Goal: Task Accomplishment & Management: Use online tool/utility

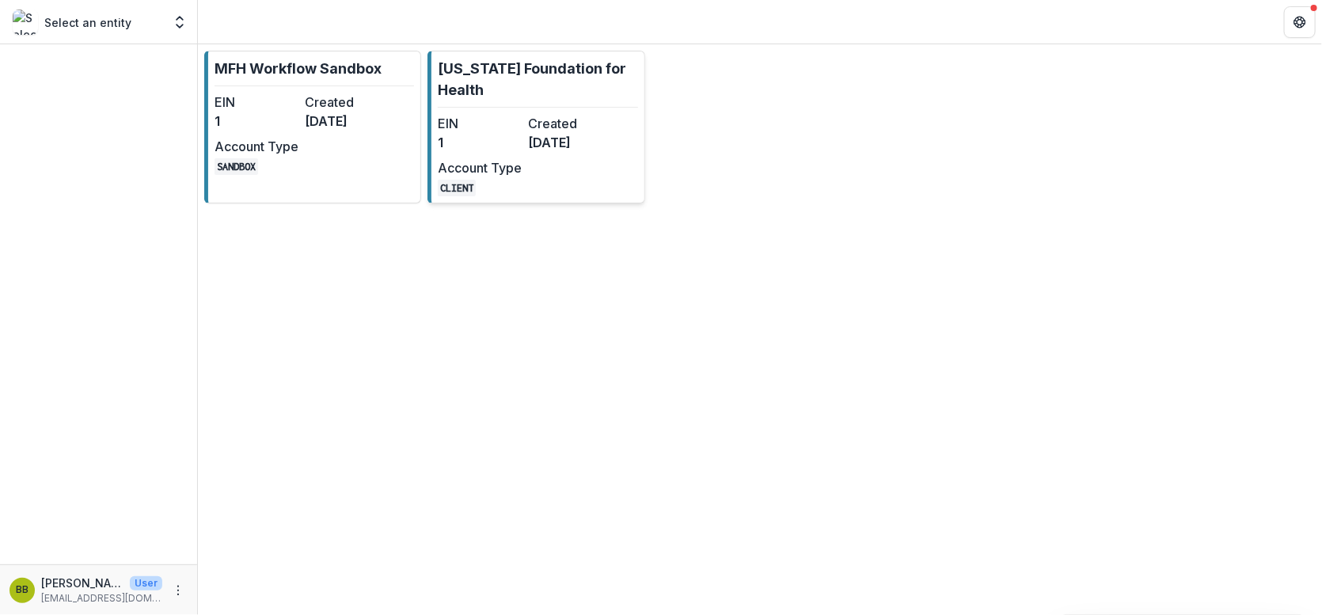
click at [576, 120] on dt "Created" at bounding box center [570, 123] width 84 height 19
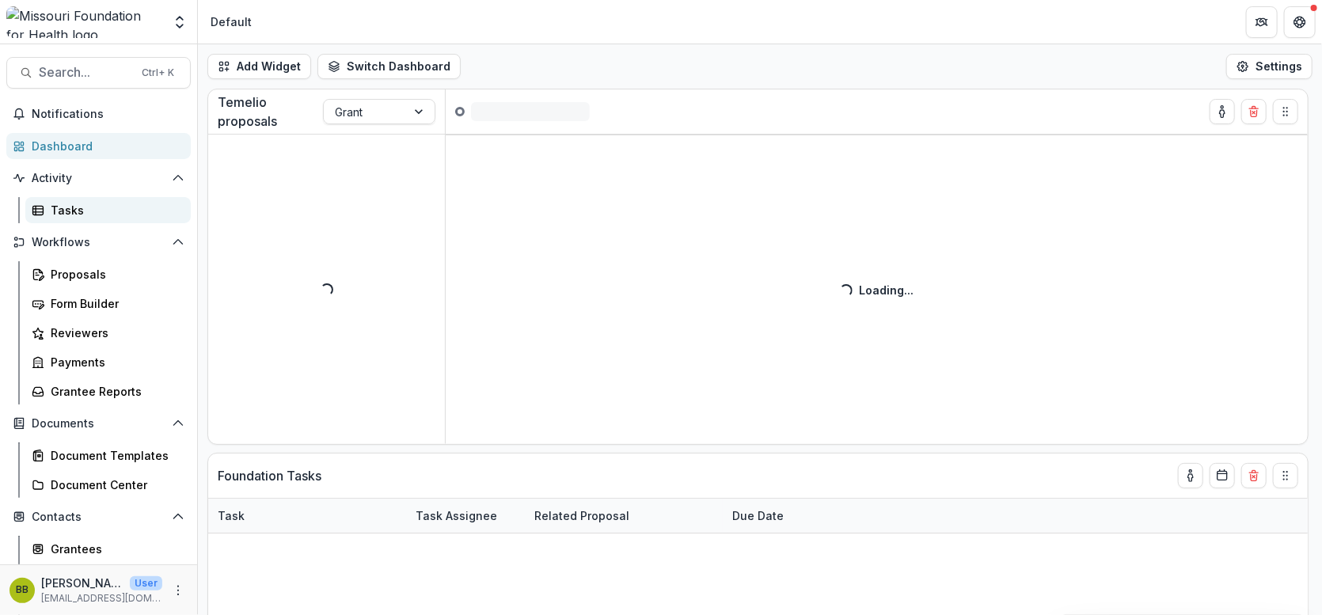
click at [67, 200] on link "Tasks" at bounding box center [107, 210] width 165 height 26
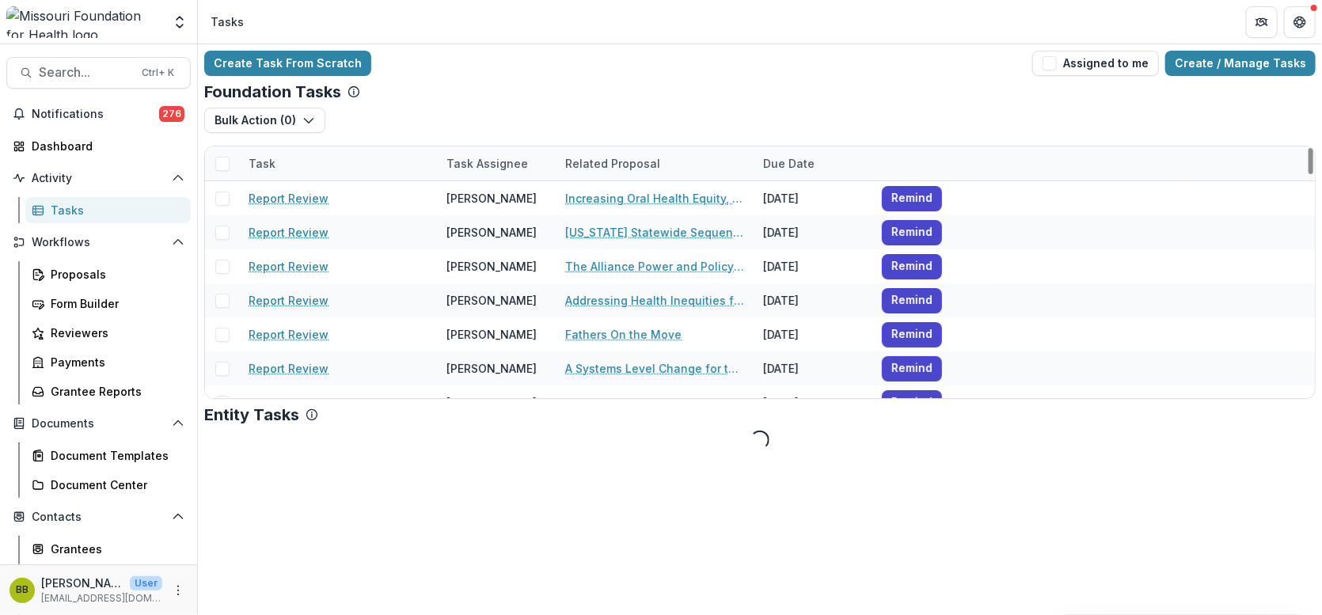
click at [269, 168] on div "Task" at bounding box center [262, 163] width 46 height 17
click at [277, 198] on input at bounding box center [337, 198] width 190 height 25
type input "**********"
click at [263, 120] on button "Bulk Action ( 0 )" at bounding box center [264, 120] width 121 height 25
click at [397, 118] on div "Bulk Action ( 0 ) Reporting Schedule Tasks" at bounding box center [760, 127] width 1112 height 38
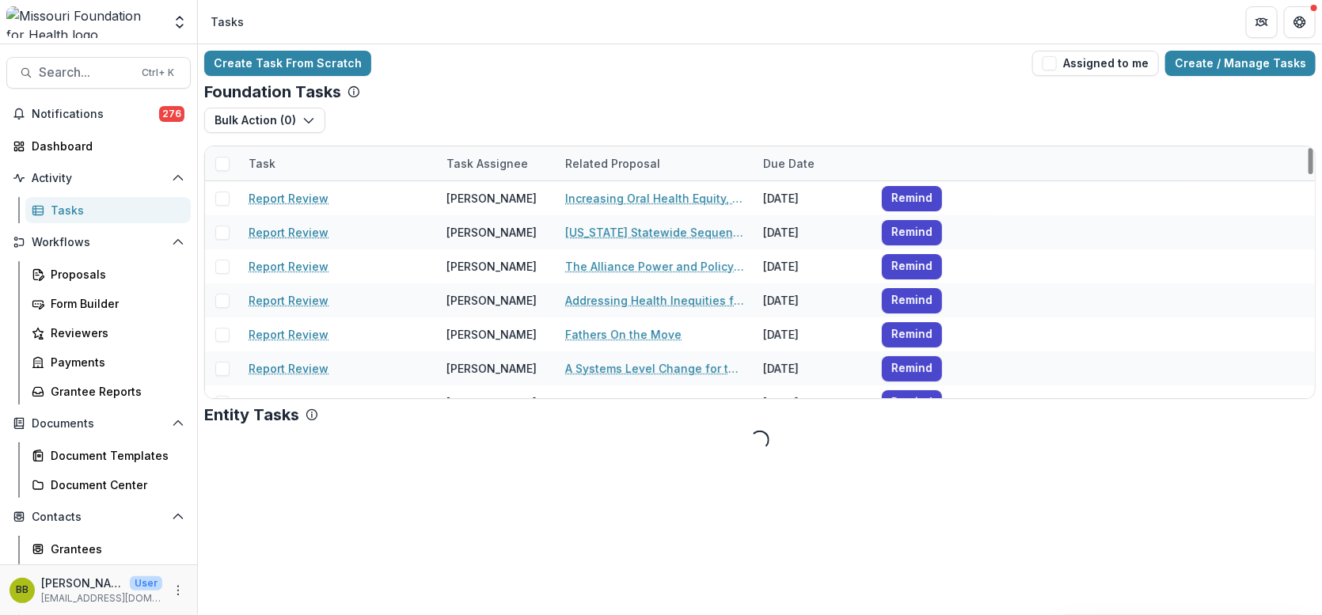
click at [222, 158] on span at bounding box center [222, 164] width 14 height 14
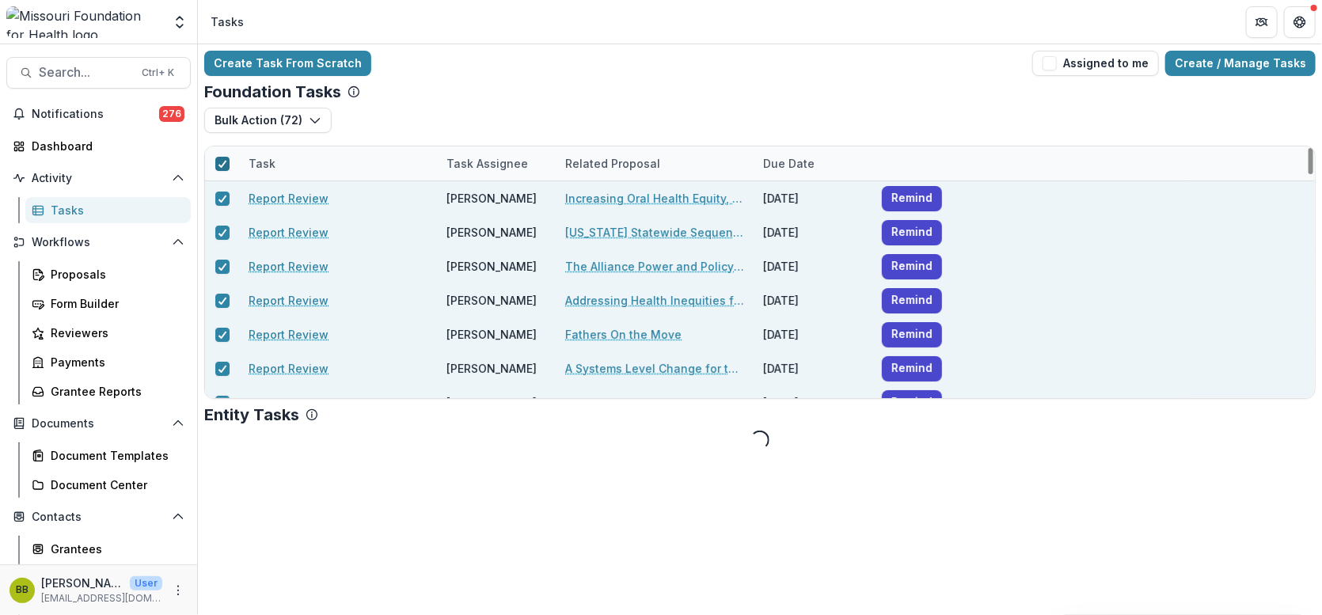
click at [222, 160] on icon at bounding box center [223, 164] width 10 height 8
